Goal: Find specific page/section: Find specific page/section

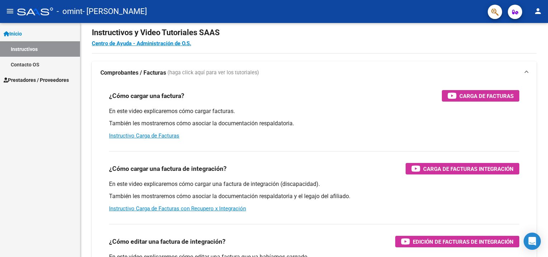
scroll to position [36, 0]
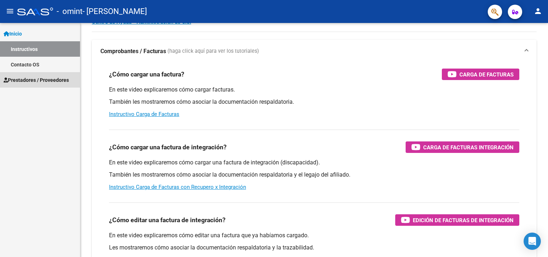
click at [38, 82] on span "Prestadores / Proveedores" at bounding box center [36, 80] width 65 height 8
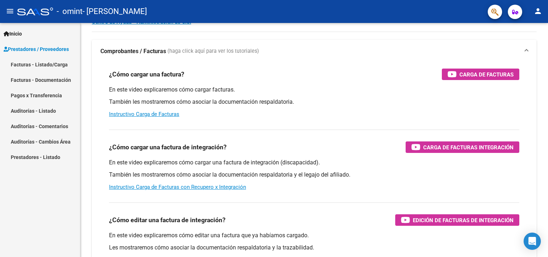
click at [58, 65] on link "Facturas - Listado/Carga" at bounding box center [40, 64] width 80 height 15
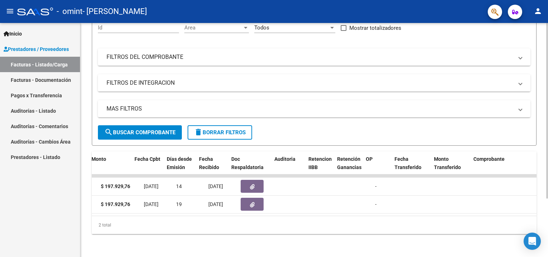
scroll to position [0, 314]
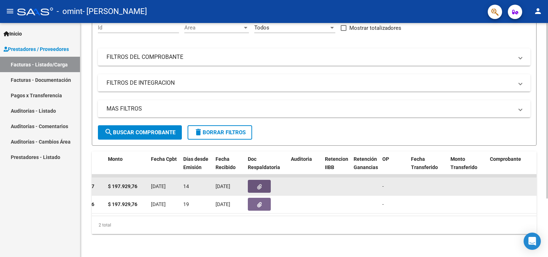
click at [263, 182] on button "button" at bounding box center [259, 186] width 23 height 13
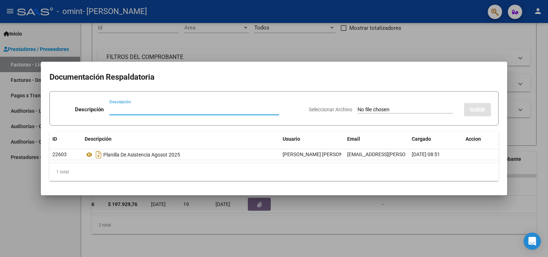
click at [357, 215] on div at bounding box center [274, 128] width 548 height 257
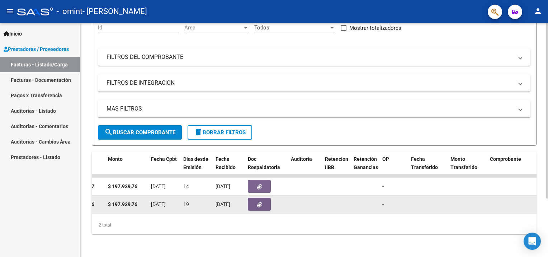
click at [254, 198] on button "button" at bounding box center [259, 204] width 23 height 13
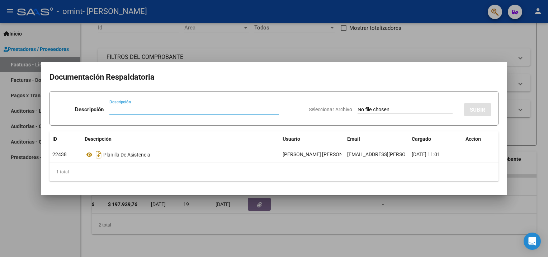
click at [140, 227] on div at bounding box center [274, 128] width 548 height 257
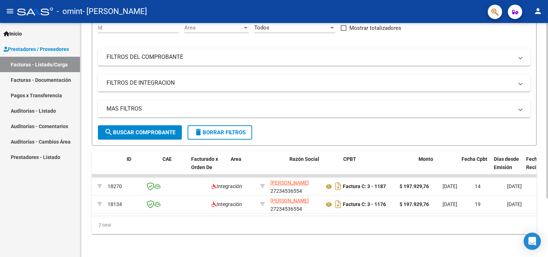
scroll to position [0, 0]
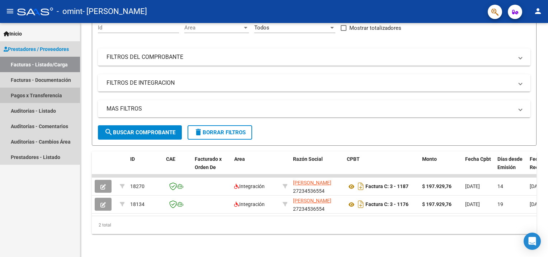
click at [60, 94] on link "Pagos x Transferencia" at bounding box center [40, 95] width 80 height 15
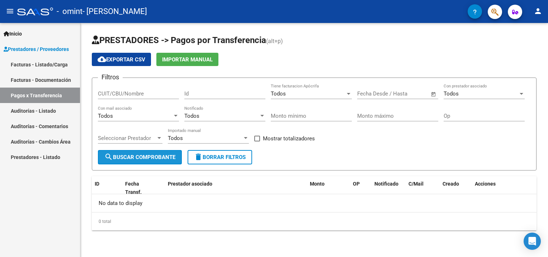
click at [151, 158] on span "search Buscar Comprobante" at bounding box center [139, 157] width 71 height 6
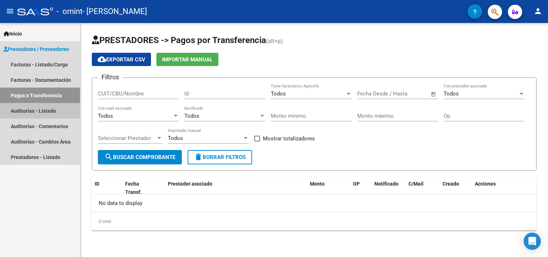
click at [19, 108] on link "Auditorías - Listado" at bounding box center [40, 110] width 80 height 15
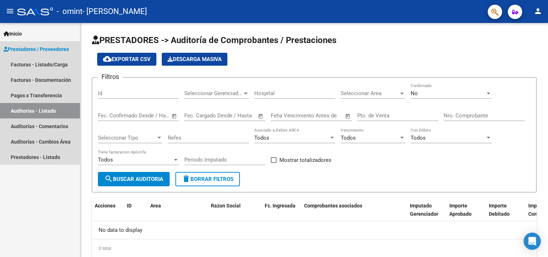
click at [47, 52] on span "Prestadores / Proveedores" at bounding box center [36, 49] width 65 height 8
